Goal: Task Accomplishment & Management: Manage account settings

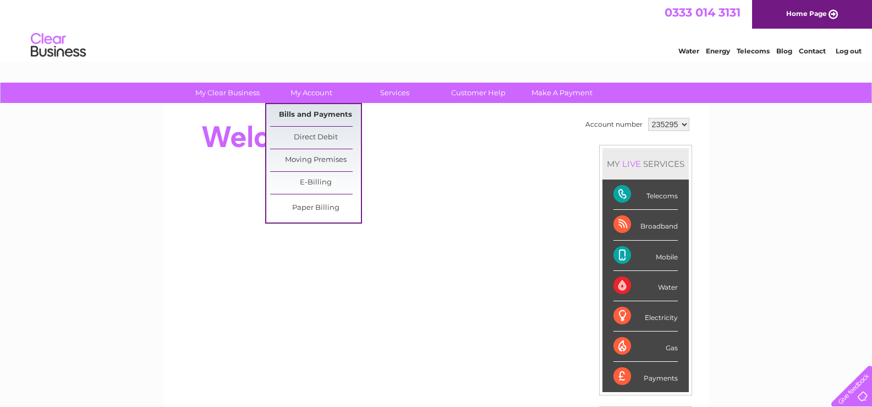
click at [308, 112] on link "Bills and Payments" at bounding box center [315, 115] width 91 height 22
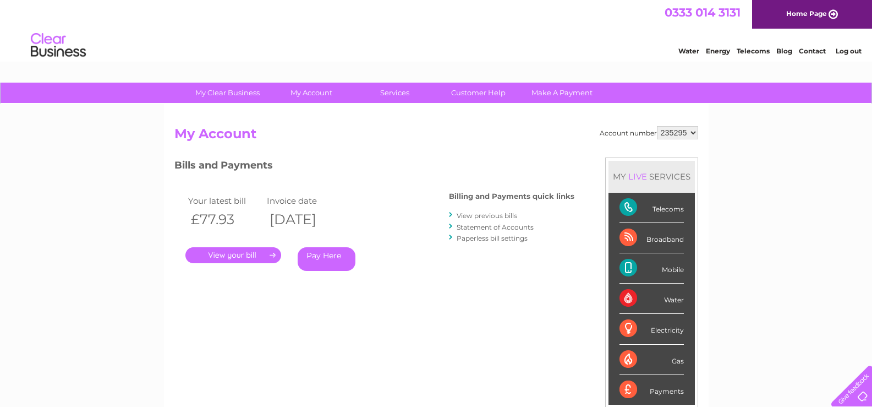
click at [235, 254] on link "." at bounding box center [233, 255] width 96 height 16
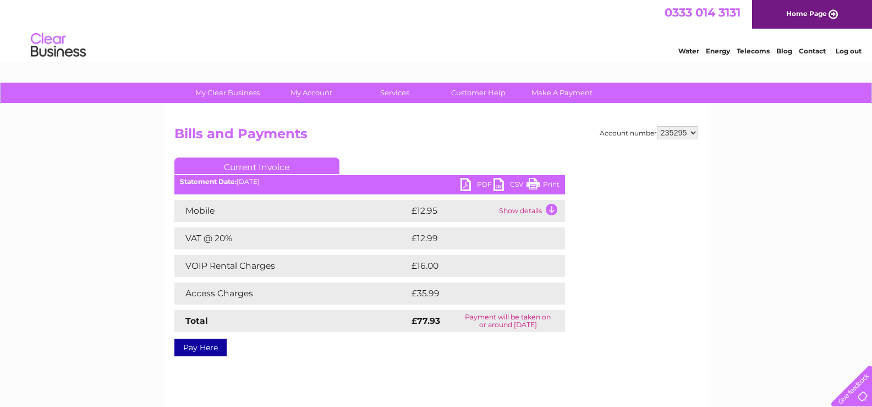
click at [480, 182] on link "PDF" at bounding box center [476, 186] width 33 height 16
